Goal: Understand process/instructions: Learn how to perform a task or action

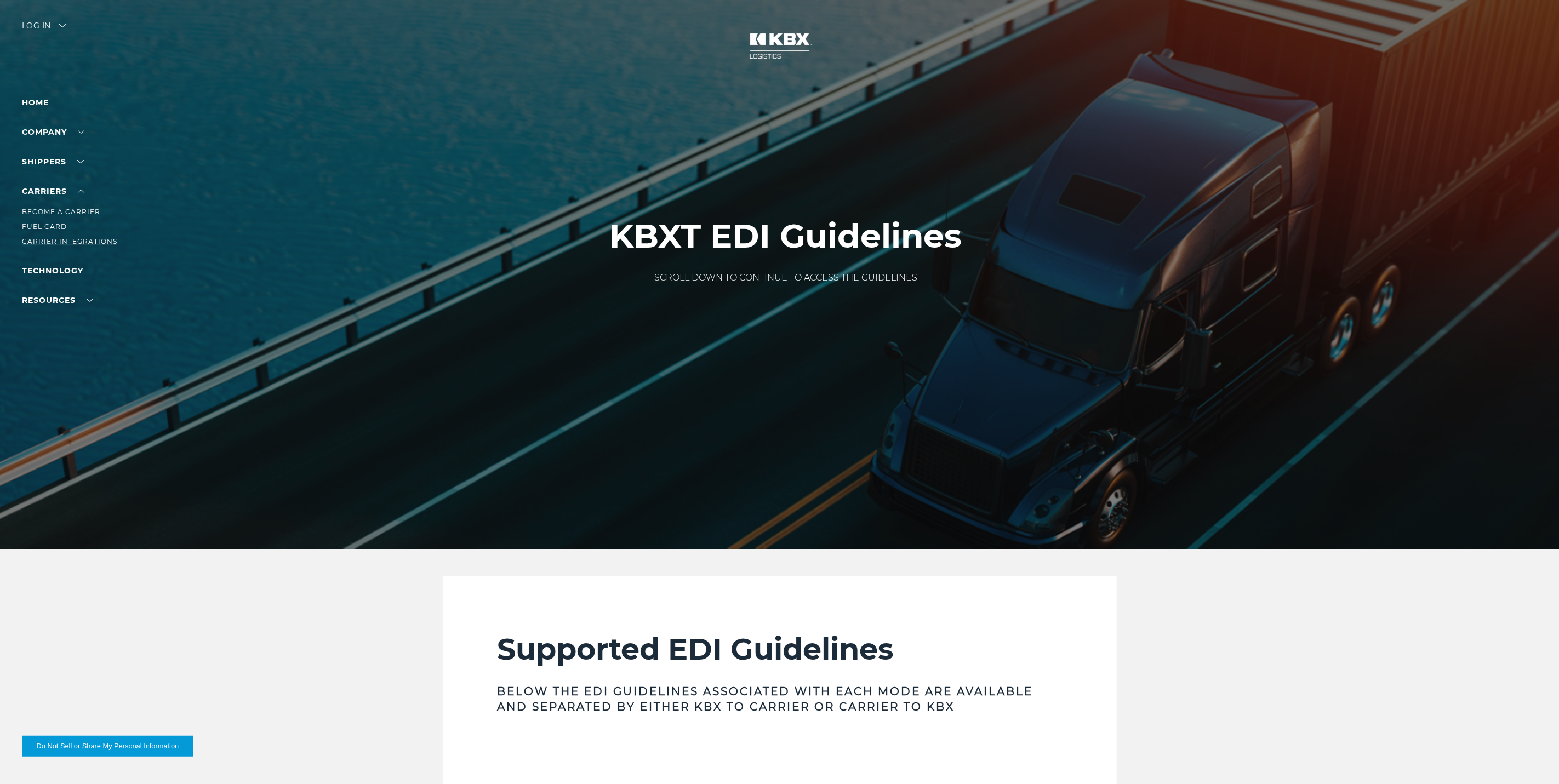
click at [79, 243] on link "Carrier Integrations" at bounding box center [70, 242] width 96 height 9
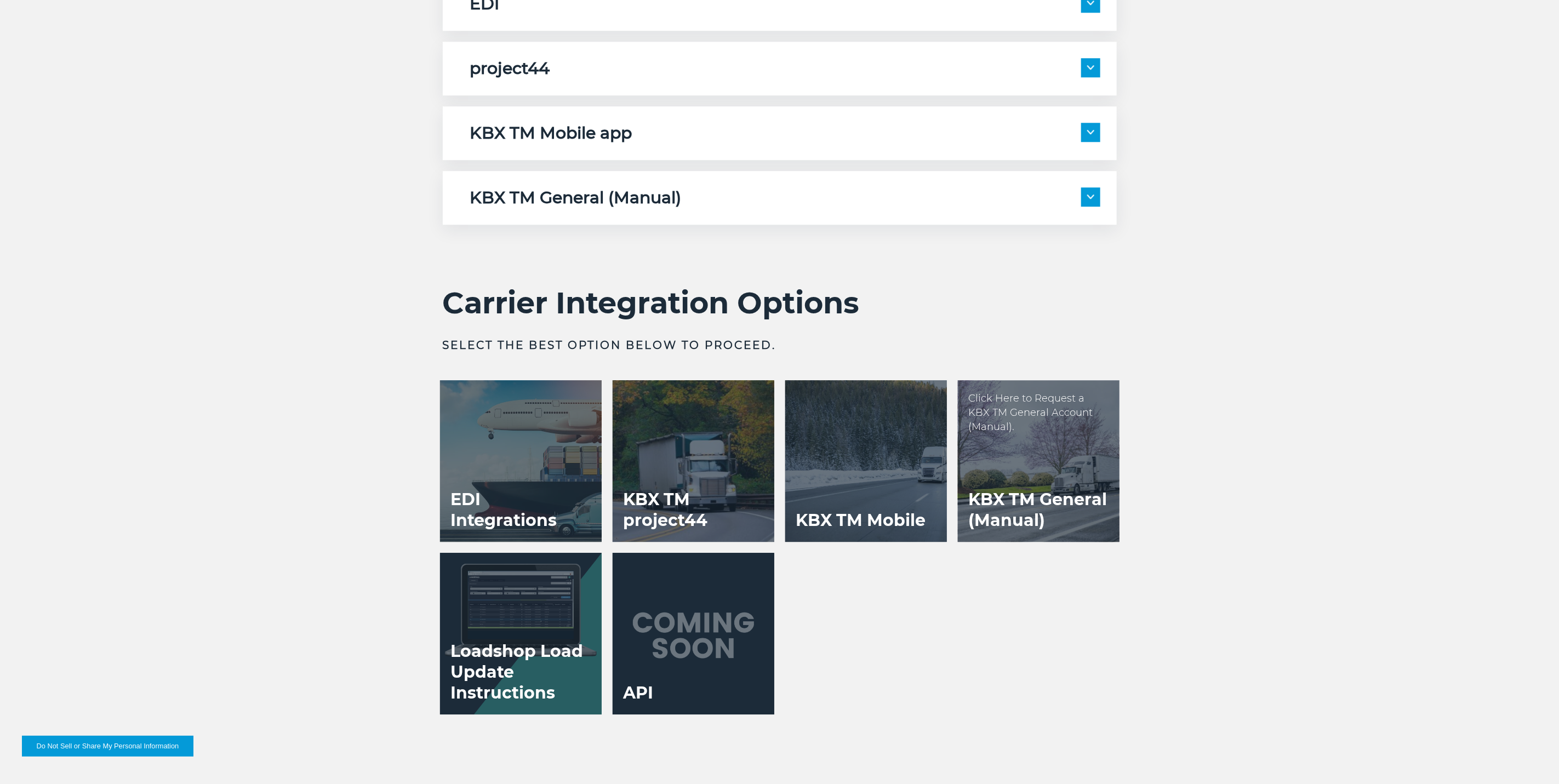
scroll to position [2137, 0]
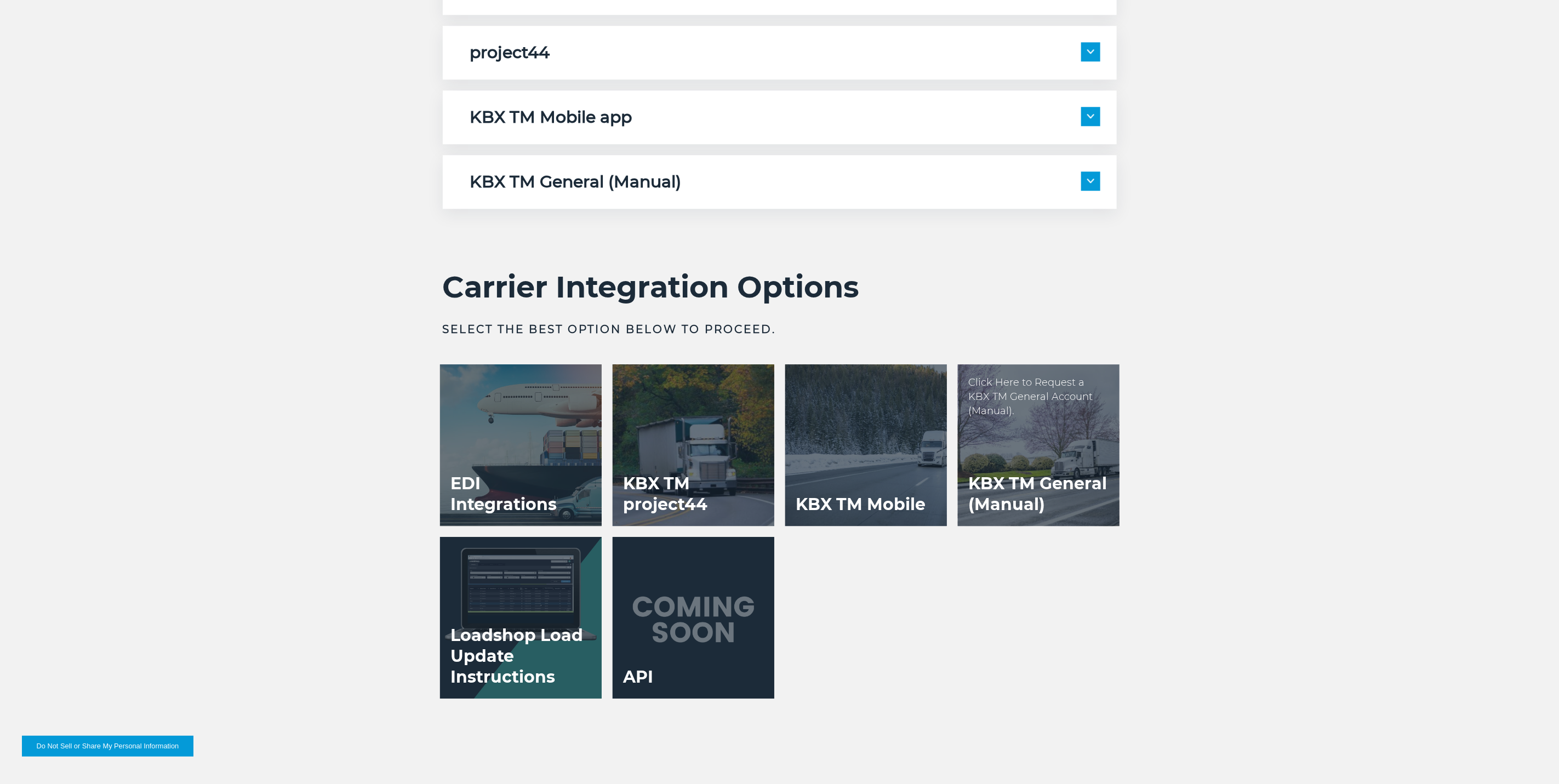
click at [1022, 450] on div at bounding box center [1039, 445] width 162 height 162
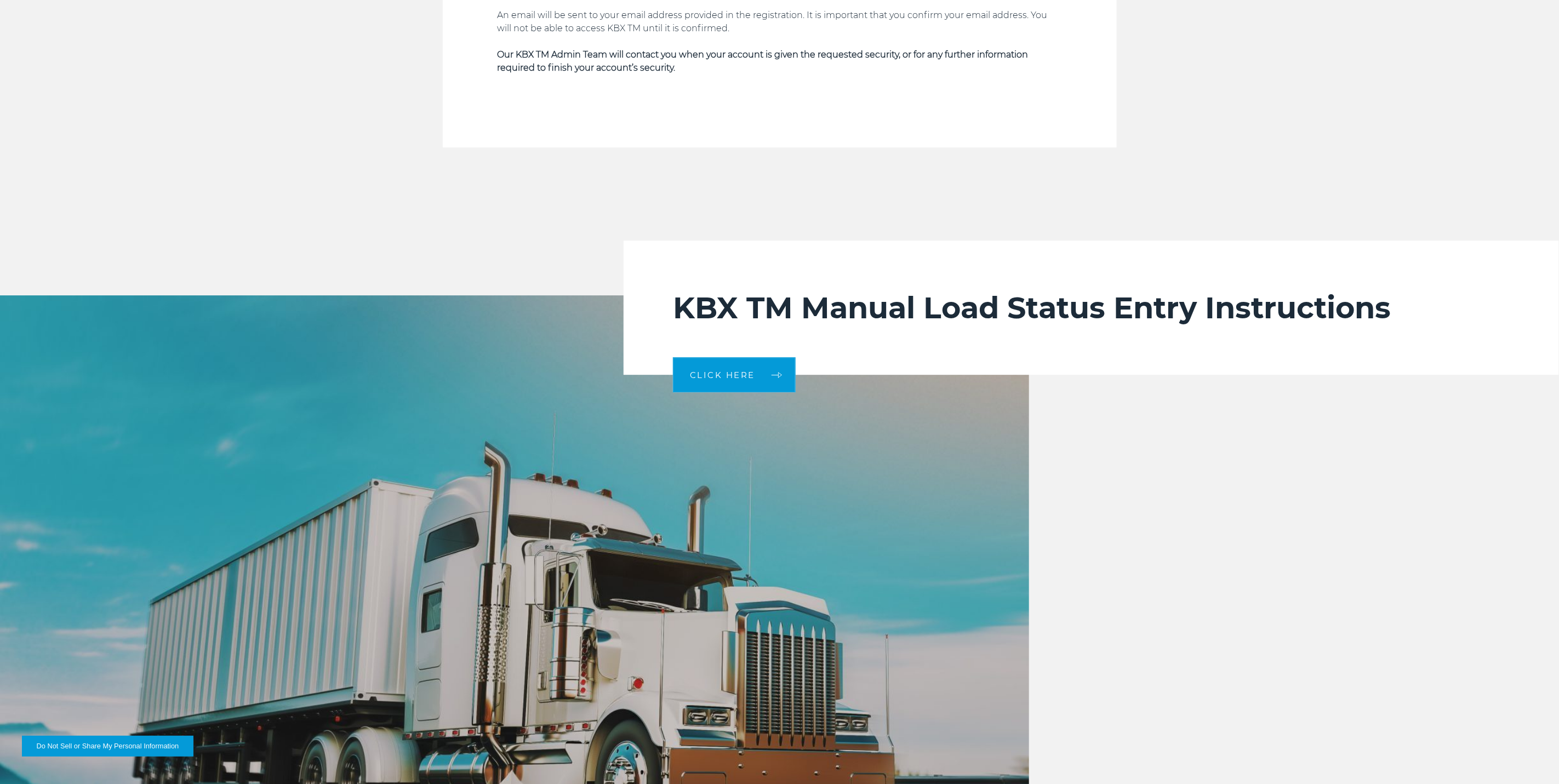
scroll to position [2301, 0]
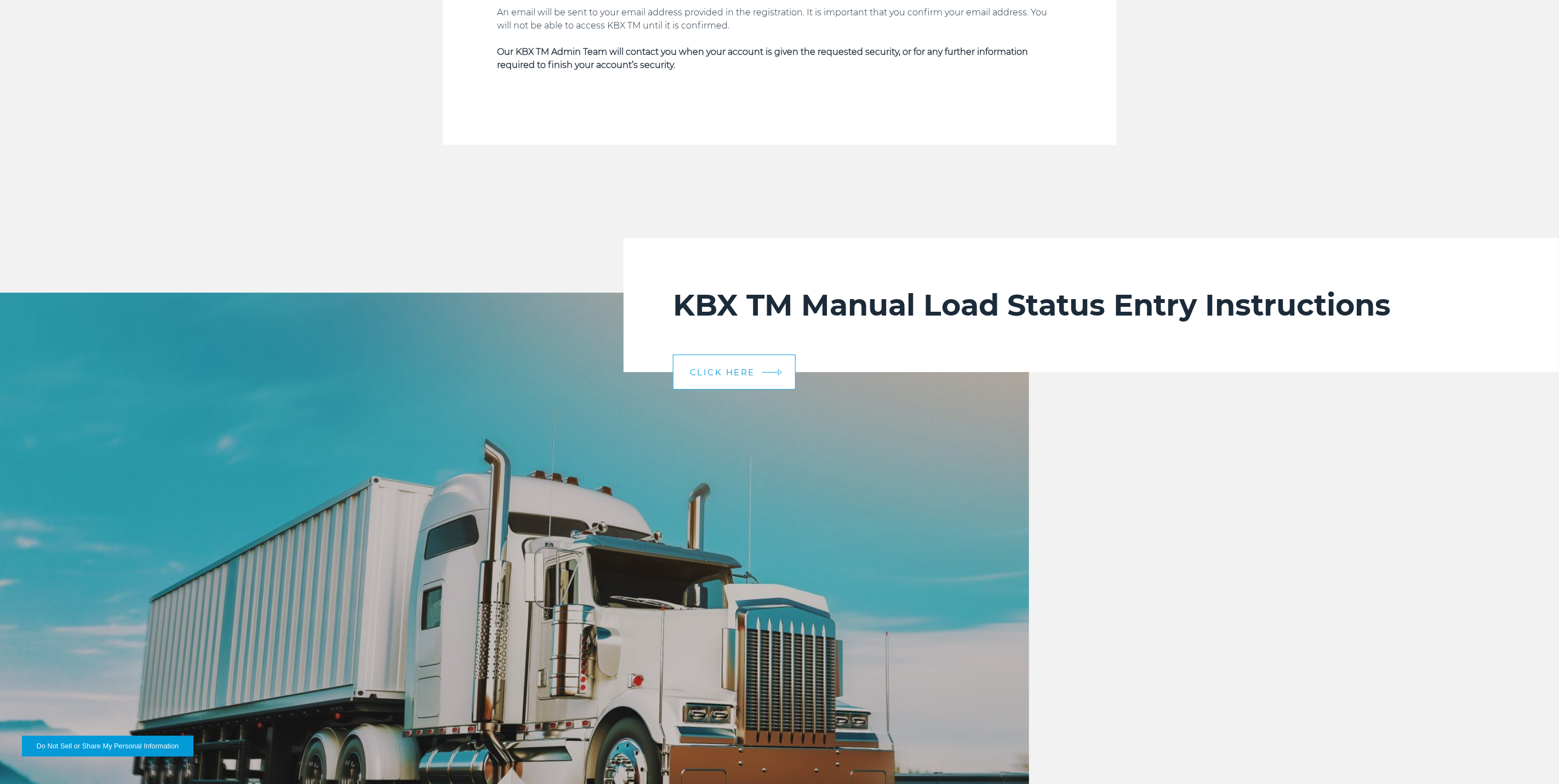
click at [776, 370] on link "CLICK HERE" at bounding box center [734, 371] width 123 height 35
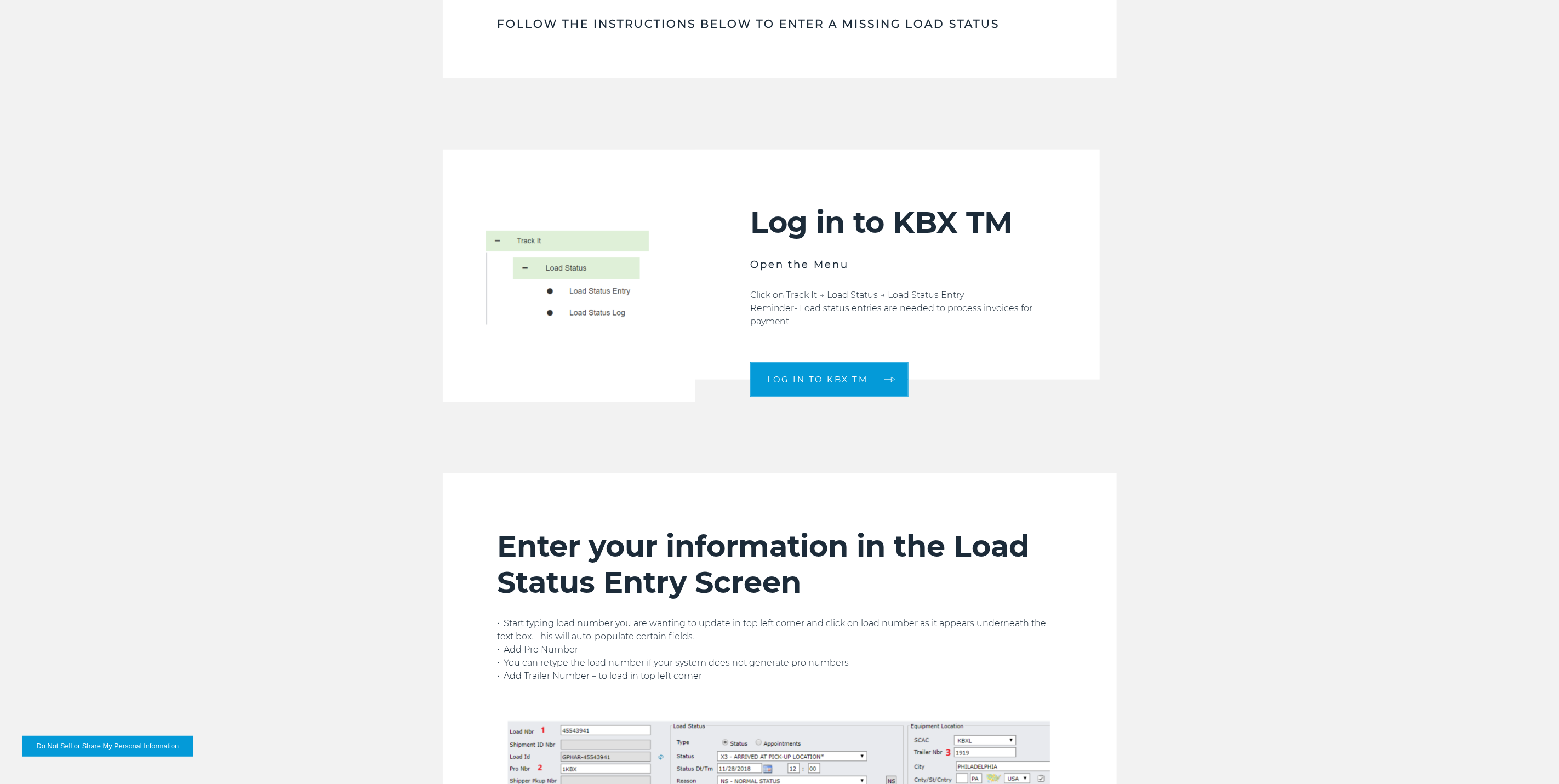
scroll to position [986, 0]
